Goal: Information Seeking & Learning: Understand process/instructions

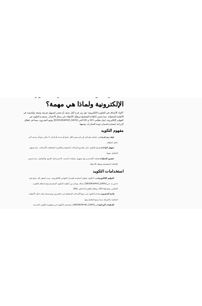
scroll to position [313, 0]
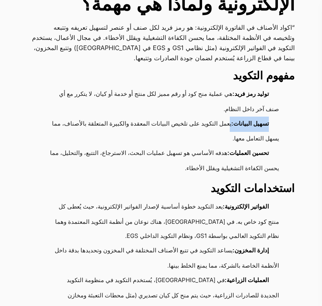
click at [207, 138] on li "تسهيل البيانات: يعمل التكويد على تلخيص البيانات المعقدة والكبيرة المتعلقة بالأص…" at bounding box center [159, 132] width 239 height 30
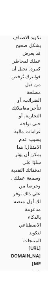
scroll to position [2551, 0]
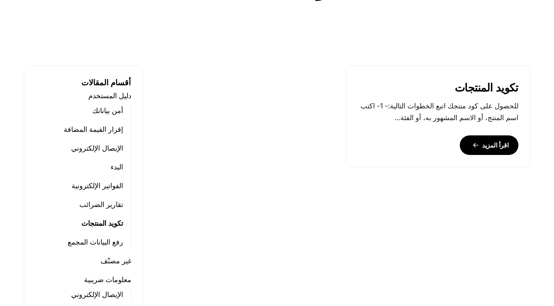
scroll to position [269, 0]
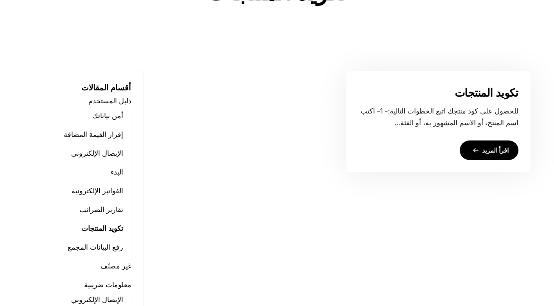
click at [495, 149] on link "اقرأ المزيد" at bounding box center [489, 150] width 59 height 20
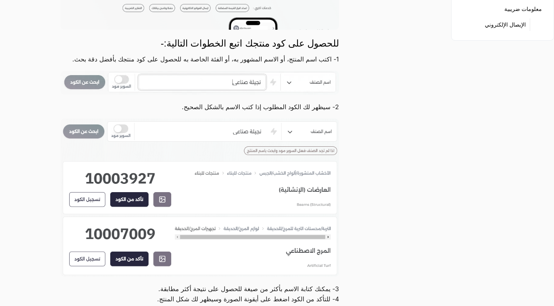
scroll to position [198, 0]
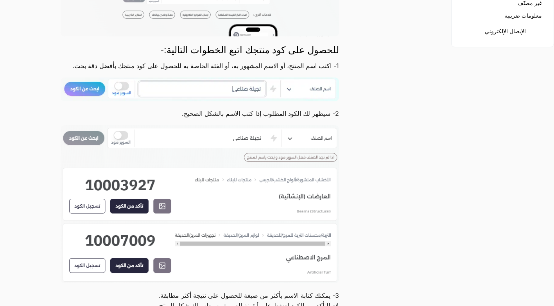
click at [286, 100] on img at bounding box center [200, 89] width 279 height 24
click at [289, 100] on img at bounding box center [200, 89] width 279 height 24
click at [218, 97] on img at bounding box center [200, 89] width 279 height 24
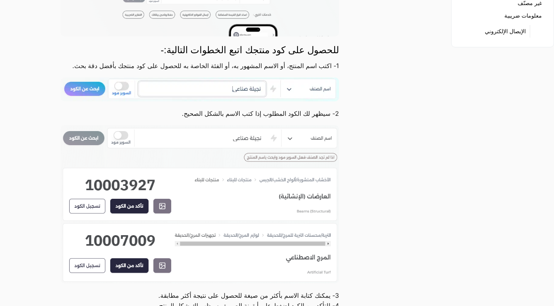
click at [218, 97] on img at bounding box center [200, 89] width 279 height 24
click at [228, 98] on img at bounding box center [200, 89] width 279 height 24
click at [231, 101] on img at bounding box center [200, 89] width 279 height 24
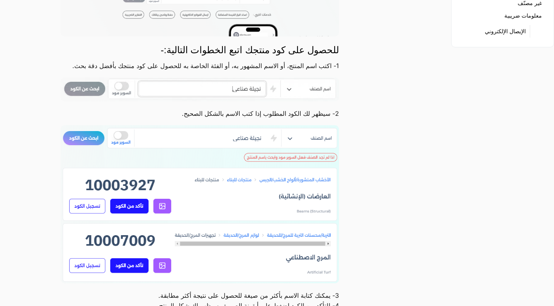
click at [241, 150] on img at bounding box center [200, 204] width 279 height 158
click at [123, 146] on img at bounding box center [200, 204] width 279 height 158
click at [121, 146] on img at bounding box center [200, 204] width 279 height 158
click at [121, 151] on img at bounding box center [200, 204] width 279 height 158
click at [120, 145] on img at bounding box center [200, 204] width 279 height 158
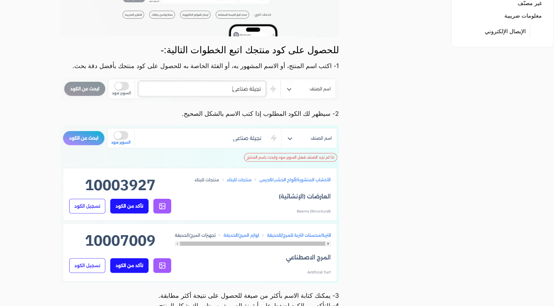
click at [83, 145] on img at bounding box center [200, 204] width 279 height 158
click at [204, 147] on img at bounding box center [200, 204] width 279 height 158
click at [124, 216] on img at bounding box center [200, 204] width 279 height 158
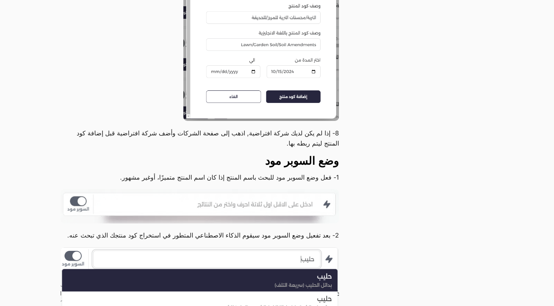
scroll to position [1319, 0]
